Goal: Information Seeking & Learning: Learn about a topic

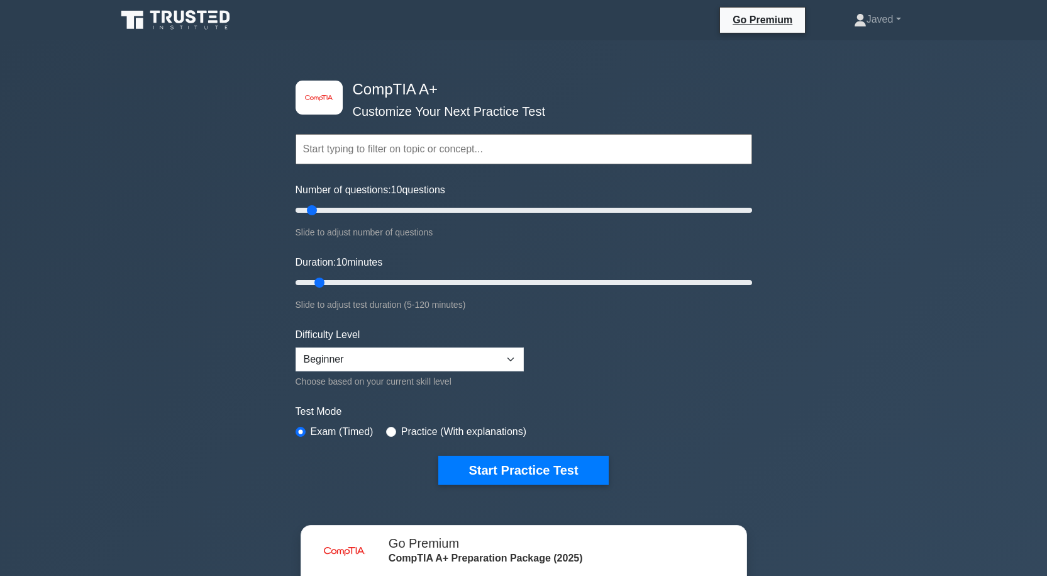
click at [497, 465] on button "Start Practice Test" at bounding box center [523, 469] width 170 height 29
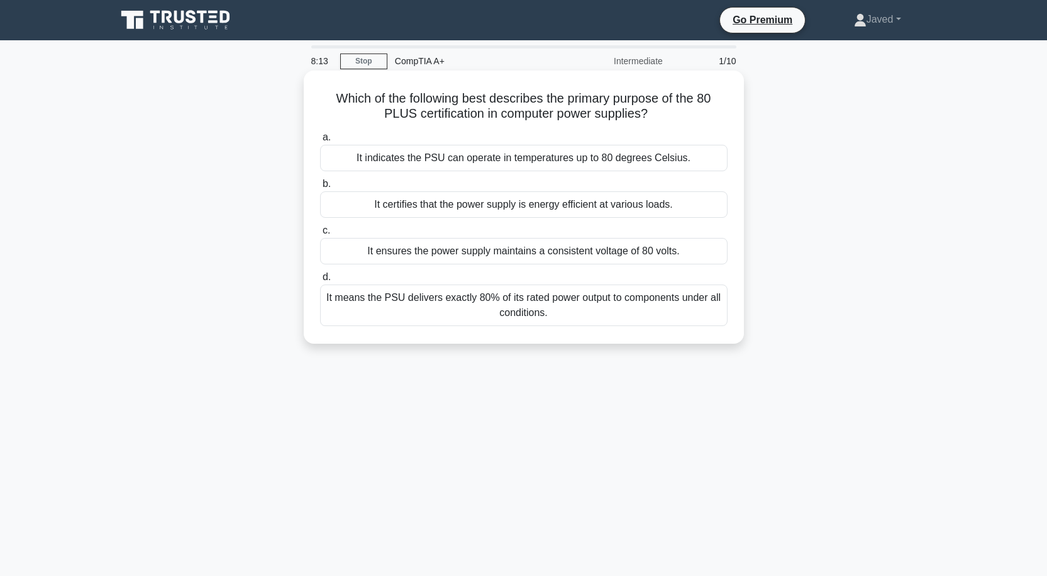
click at [457, 299] on div "It means the PSU delivers exactly 80% of its rated power output to components u…" at bounding box center [524, 305] width 408 height 42
click at [320, 281] on input "d. It means the PSU delivers exactly 80% of its rated power output to component…" at bounding box center [320, 277] width 0 height 8
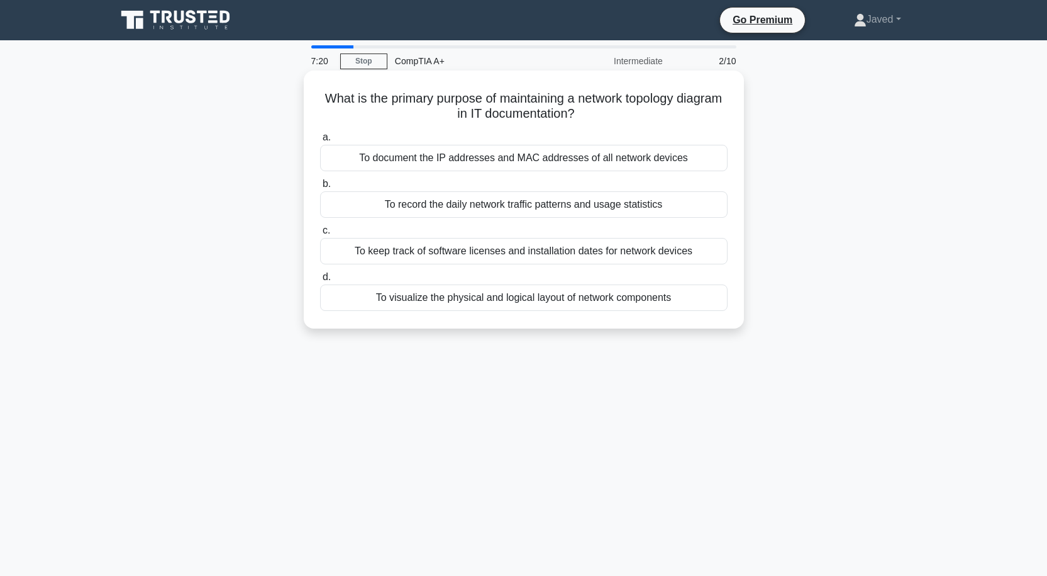
click at [442, 158] on div "To document the IP addresses and MAC addresses of all network devices" at bounding box center [524, 158] width 408 height 26
click at [320, 142] on input "a. To document the IP addresses and MAC addresses of all network devices" at bounding box center [320, 137] width 0 height 8
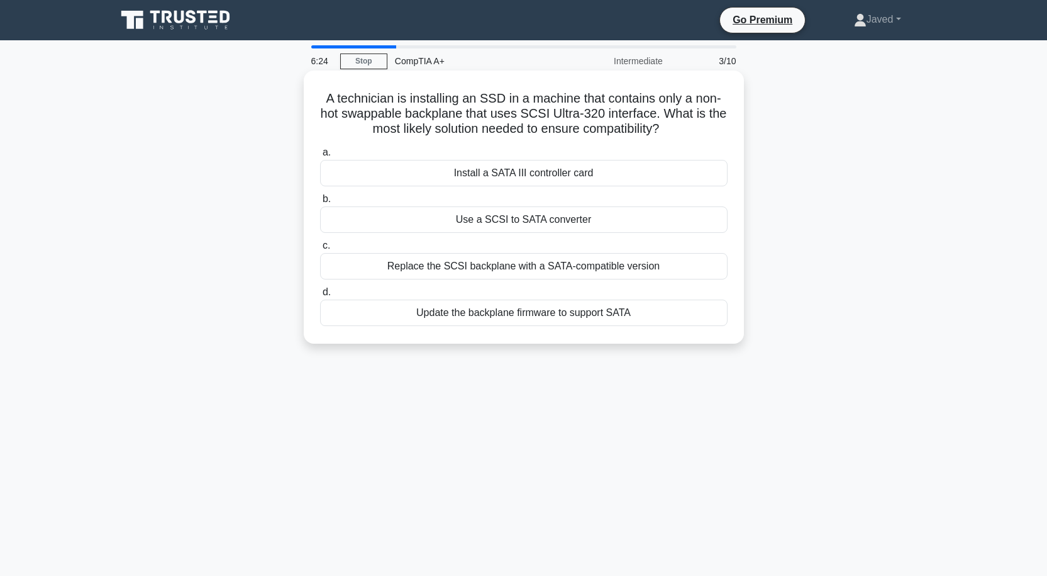
click at [554, 319] on div "Update the backplane firmware to support SATA" at bounding box center [524, 312] width 408 height 26
click at [320, 296] on input "d. Update the backplane firmware to support SATA" at bounding box center [320, 292] width 0 height 8
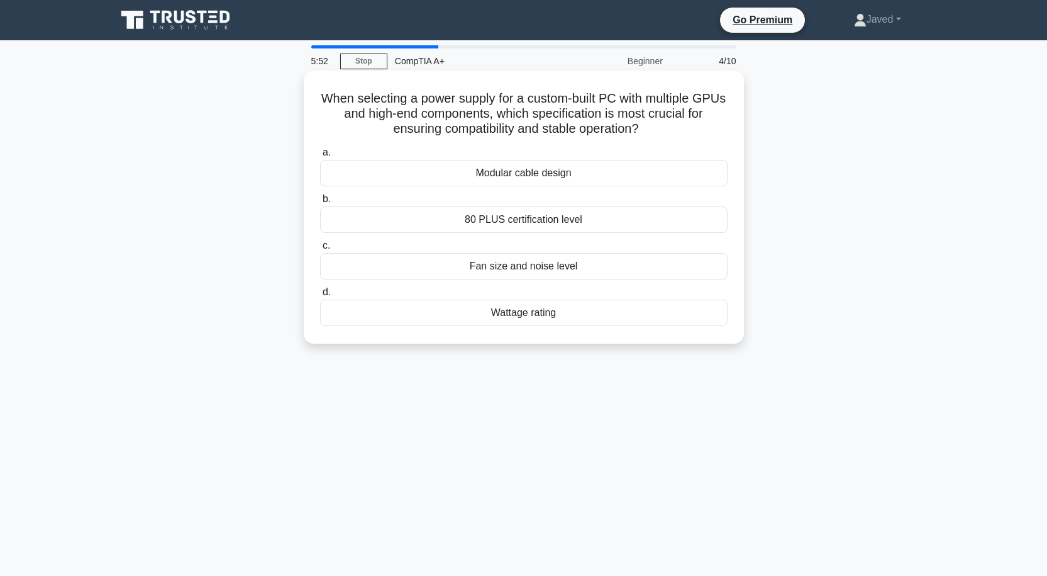
click at [507, 220] on div "80 PLUS certification level" at bounding box center [524, 219] width 408 height 26
click at [320, 203] on input "b. 80 PLUS certification level" at bounding box center [320, 199] width 0 height 8
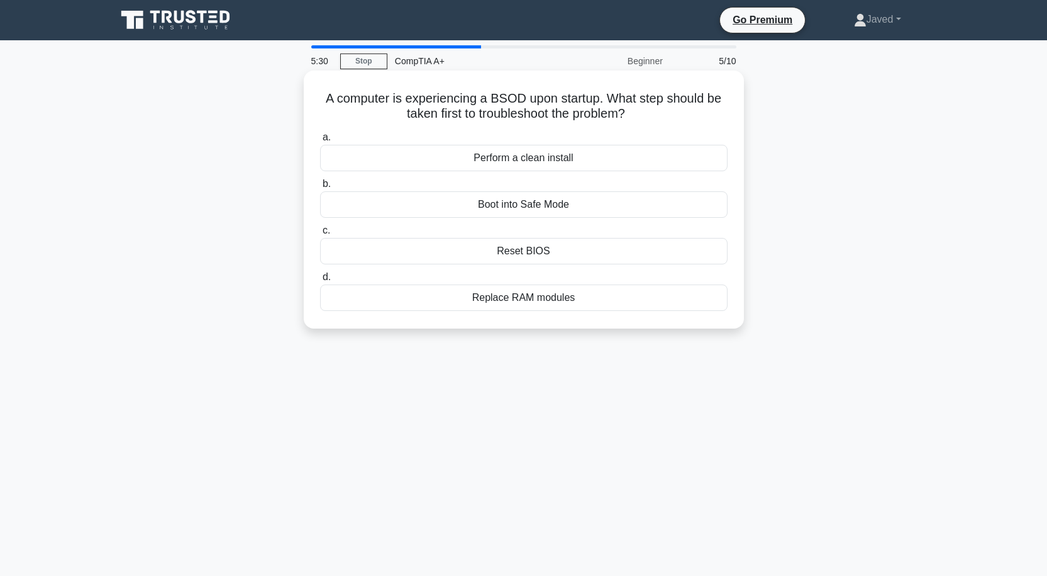
click at [510, 100] on h5 "A computer is experiencing a BSOD upon startup. What step should be taken first…" at bounding box center [524, 106] width 410 height 31
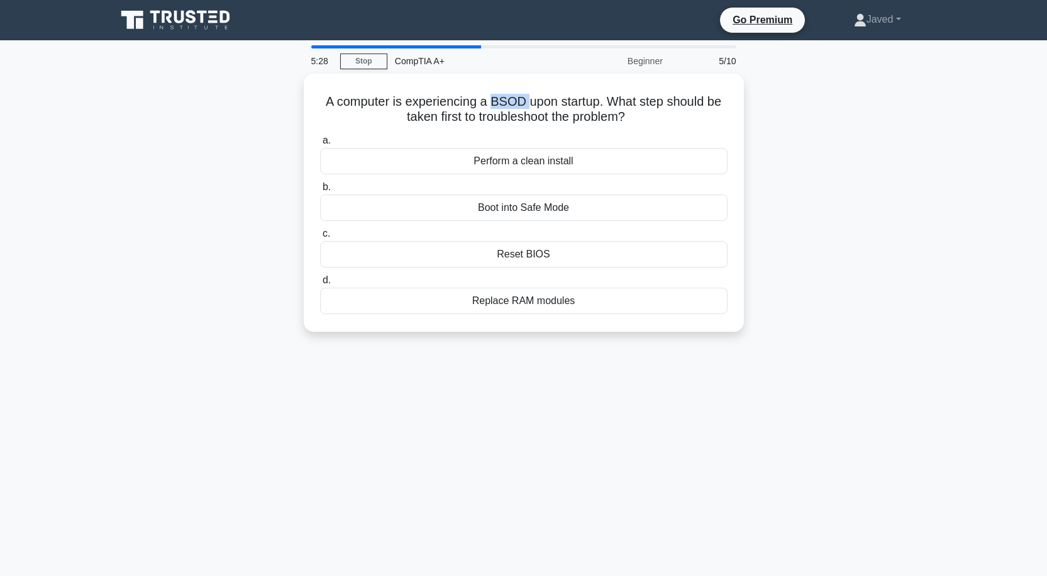
copy h5 "BSOD"
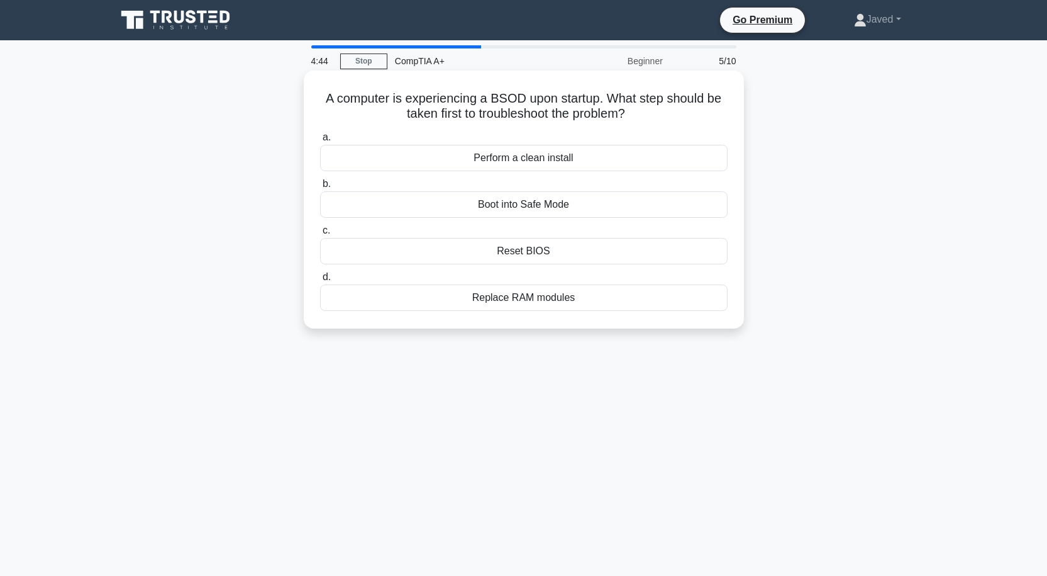
click at [518, 158] on div "Perform a clean install" at bounding box center [524, 158] width 408 height 26
click at [320, 142] on input "a. Perform a clean install" at bounding box center [320, 137] width 0 height 8
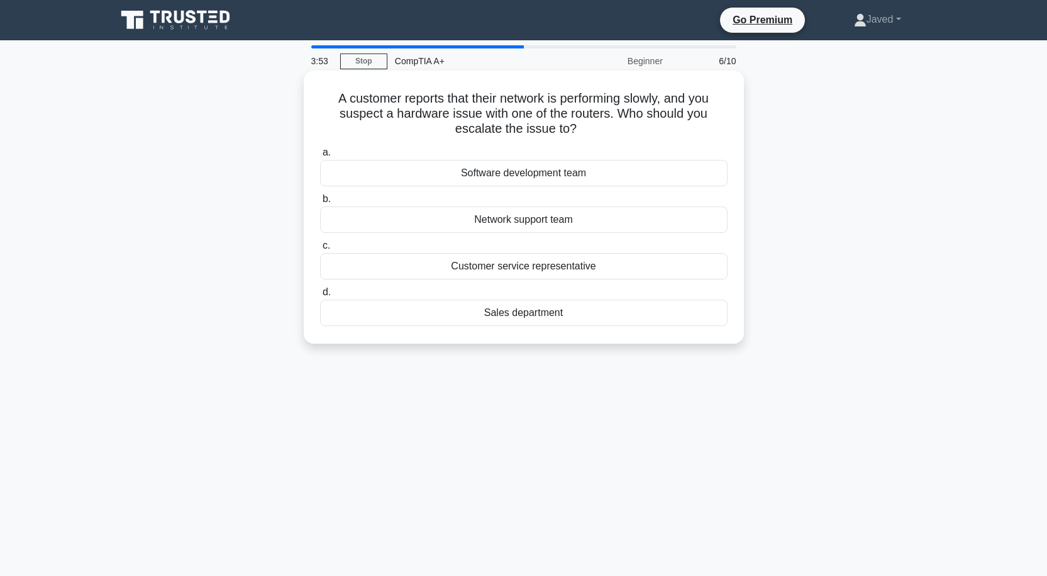
click at [567, 265] on div "Customer service representative" at bounding box center [524, 266] width 408 height 26
click at [320, 250] on input "c. Customer service representative" at bounding box center [320, 246] width 0 height 8
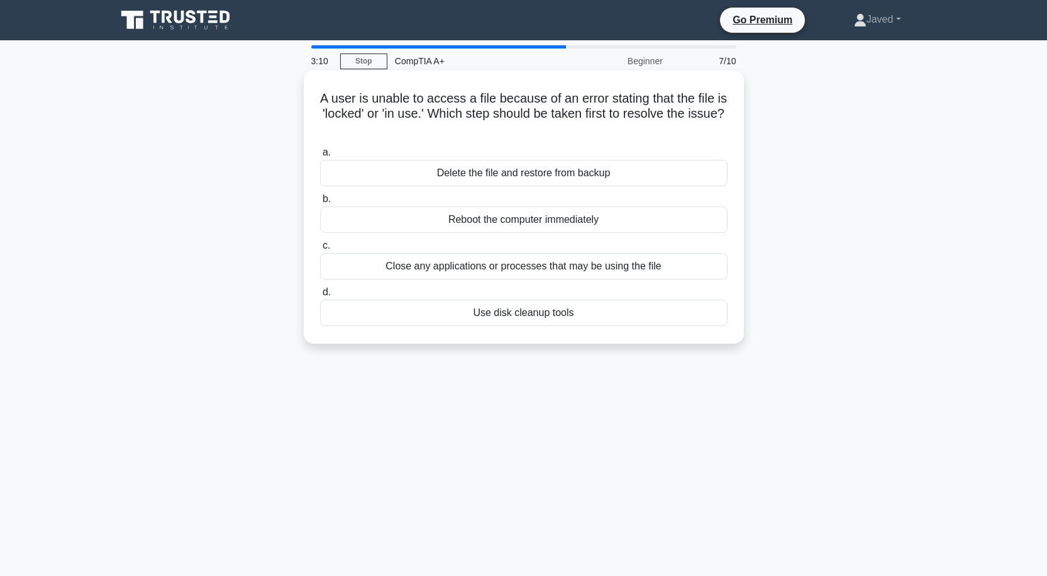
click at [458, 266] on div "Close any applications or processes that may be using the file" at bounding box center [524, 266] width 408 height 26
click at [320, 250] on input "c. Close any applications or processes that may be using the file" at bounding box center [320, 246] width 0 height 8
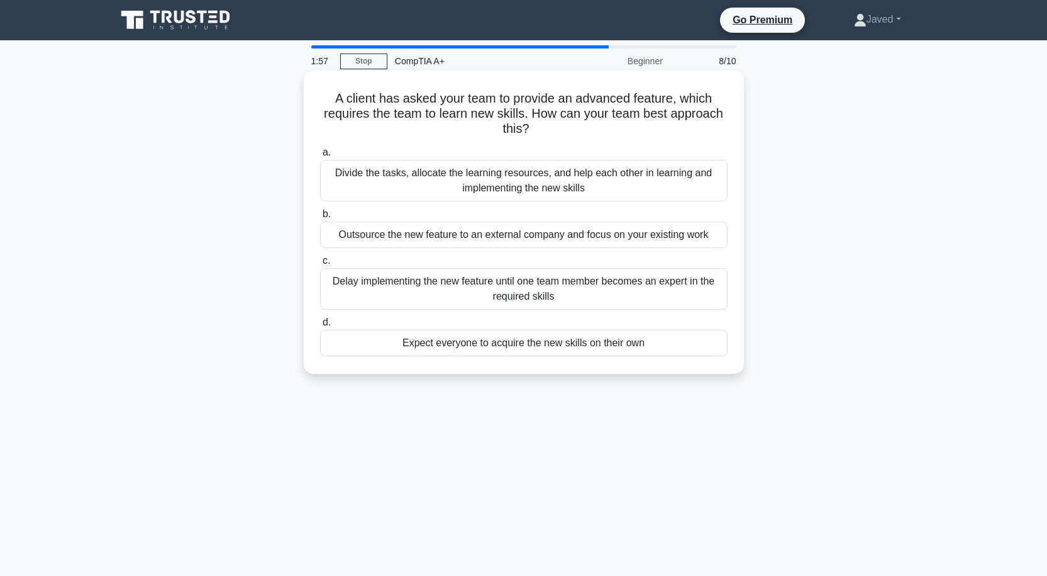
click at [535, 183] on div "Divide the tasks, allocate the learning resources, and help each other in learn…" at bounding box center [524, 181] width 408 height 42
click at [320, 157] on input "a. Divide the tasks, allocate the learning resources, and help each other in le…" at bounding box center [320, 152] width 0 height 8
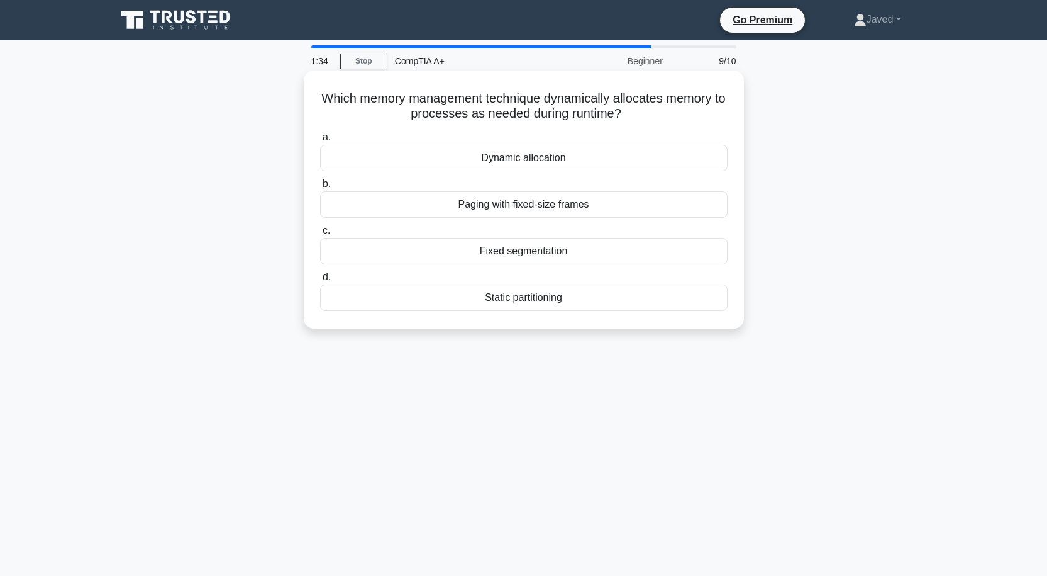
click at [571, 155] on div "Dynamic allocation" at bounding box center [524, 158] width 408 height 26
click at [320, 142] on input "a. Dynamic allocation" at bounding box center [320, 137] width 0 height 8
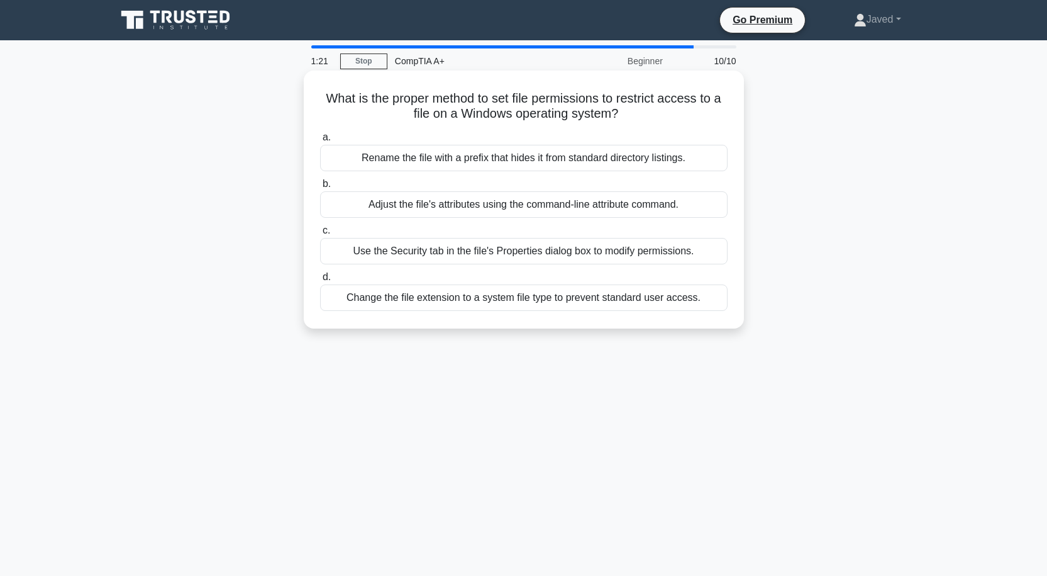
click at [427, 163] on div "Rename the file with a prefix that hides it from standard directory listings." at bounding box center [524, 158] width 408 height 26
click at [320, 142] on input "a. Rename the file with a prefix that hides it from standard directory listings." at bounding box center [320, 137] width 0 height 8
